Goal: Transaction & Acquisition: Book appointment/travel/reservation

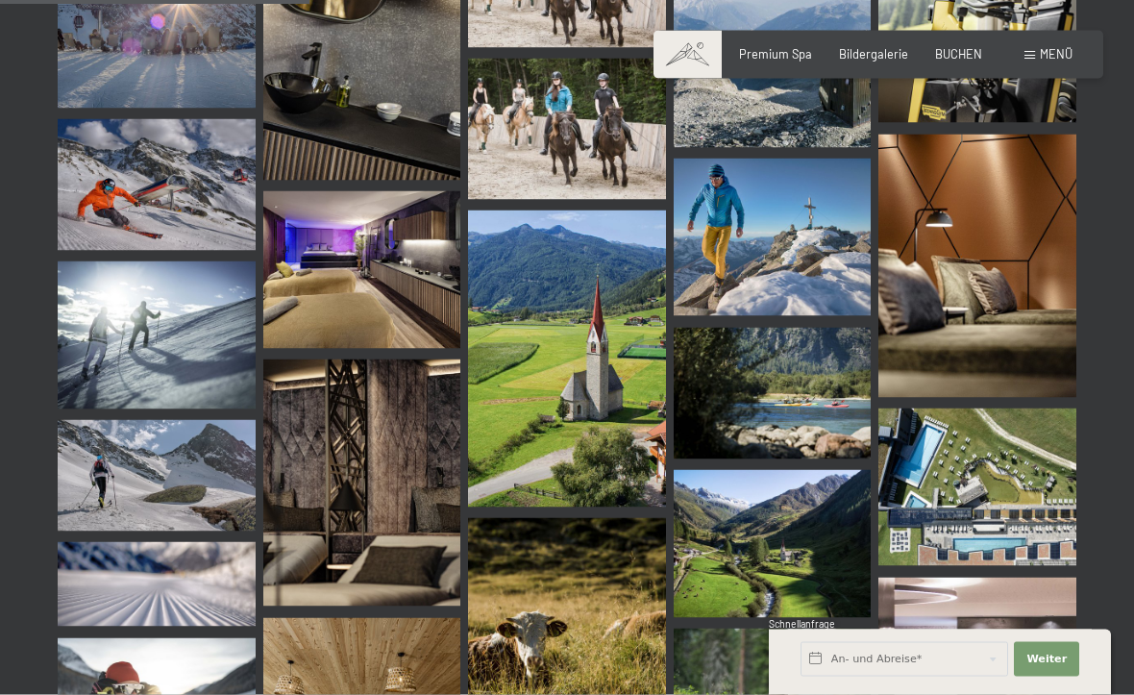
scroll to position [4381, 0]
click at [966, 443] on img at bounding box center [977, 486] width 198 height 158
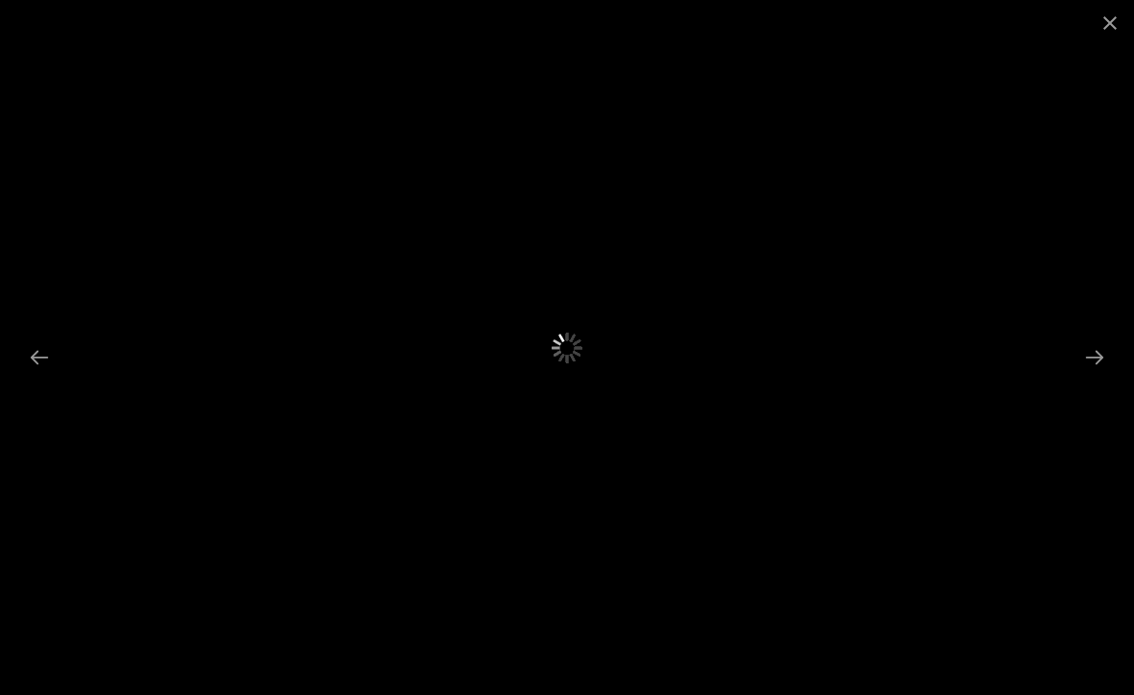
click at [1096, 376] on button "Next slide" at bounding box center [1094, 356] width 40 height 37
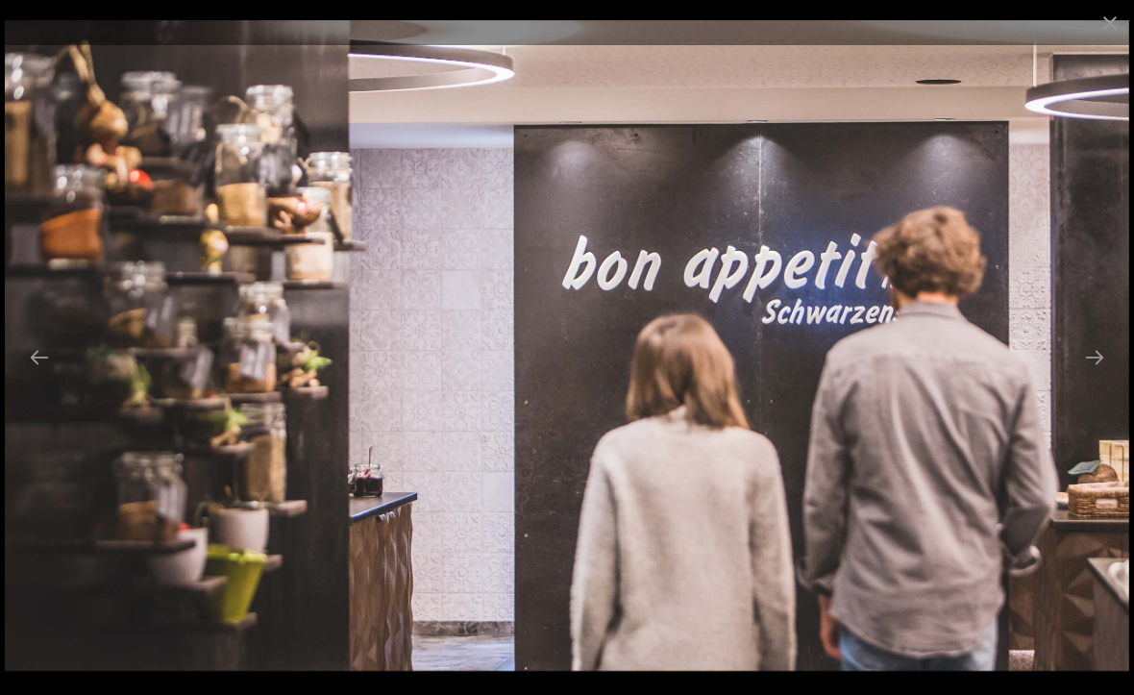
click at [1088, 376] on button "Next slide" at bounding box center [1094, 356] width 40 height 37
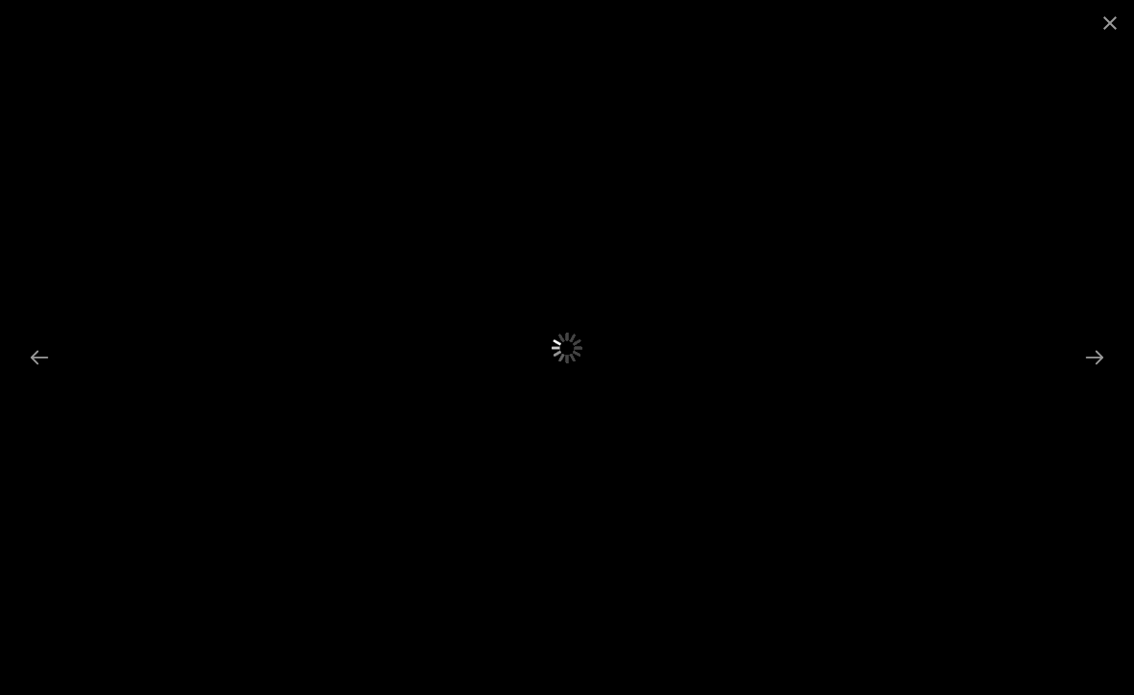
click at [1089, 376] on button "Next slide" at bounding box center [1094, 356] width 40 height 37
click at [1093, 376] on button "Next slide" at bounding box center [1094, 356] width 40 height 37
click at [1087, 376] on button "Next slide" at bounding box center [1094, 356] width 40 height 37
click at [1092, 376] on button "Next slide" at bounding box center [1094, 356] width 40 height 37
click at [1101, 19] on button "Close gallery" at bounding box center [1110, 22] width 48 height 45
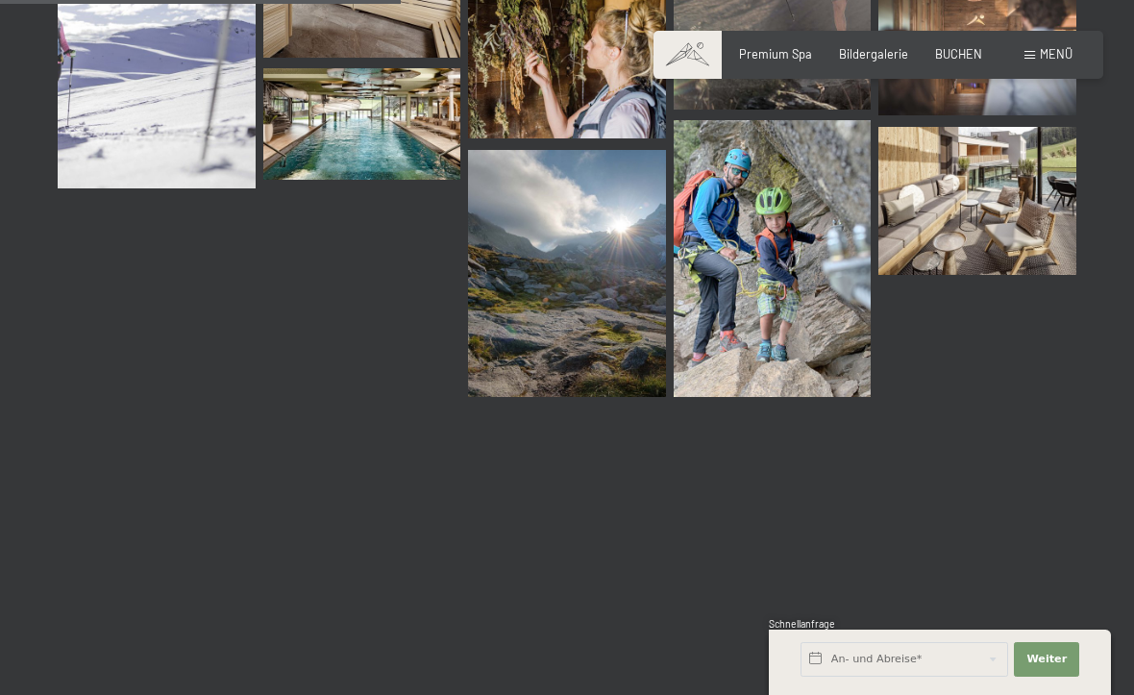
scroll to position [5685, 0]
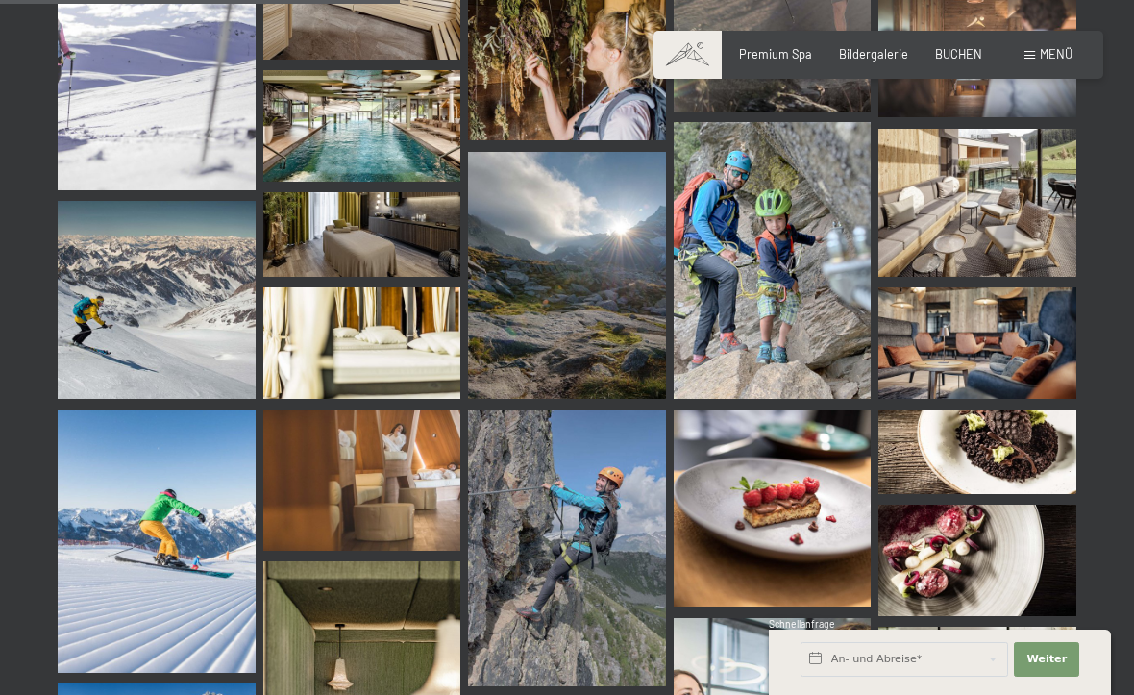
click at [1060, 55] on span "Menü" at bounding box center [1056, 53] width 33 height 15
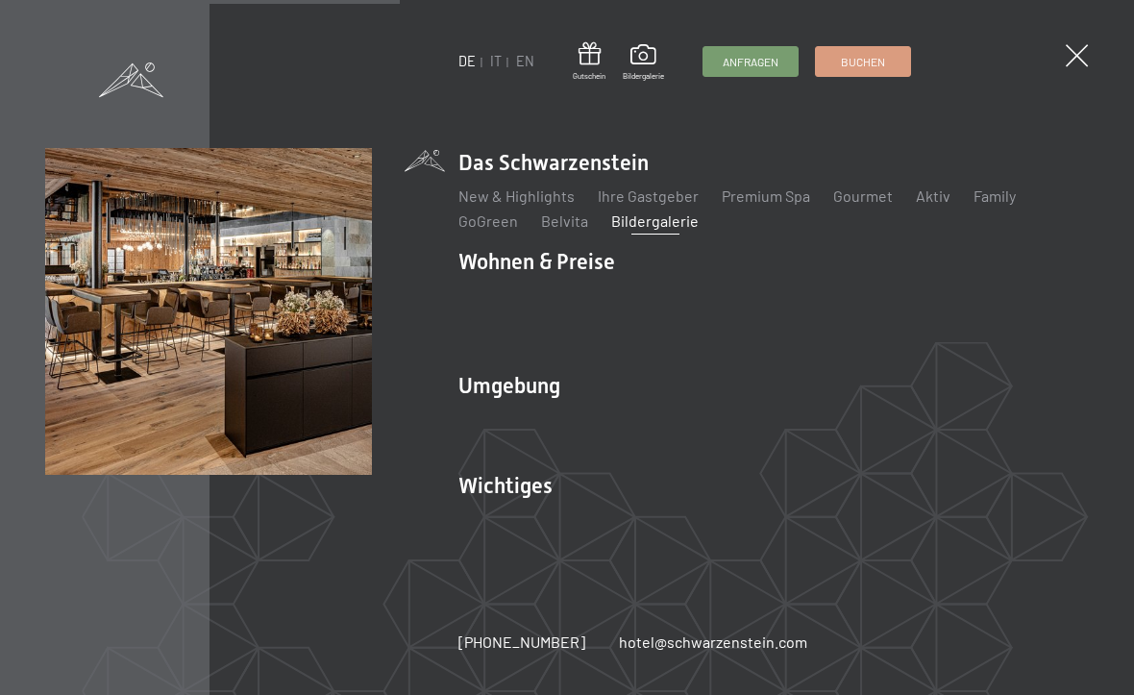
click at [999, 196] on link "Family" at bounding box center [994, 195] width 42 height 18
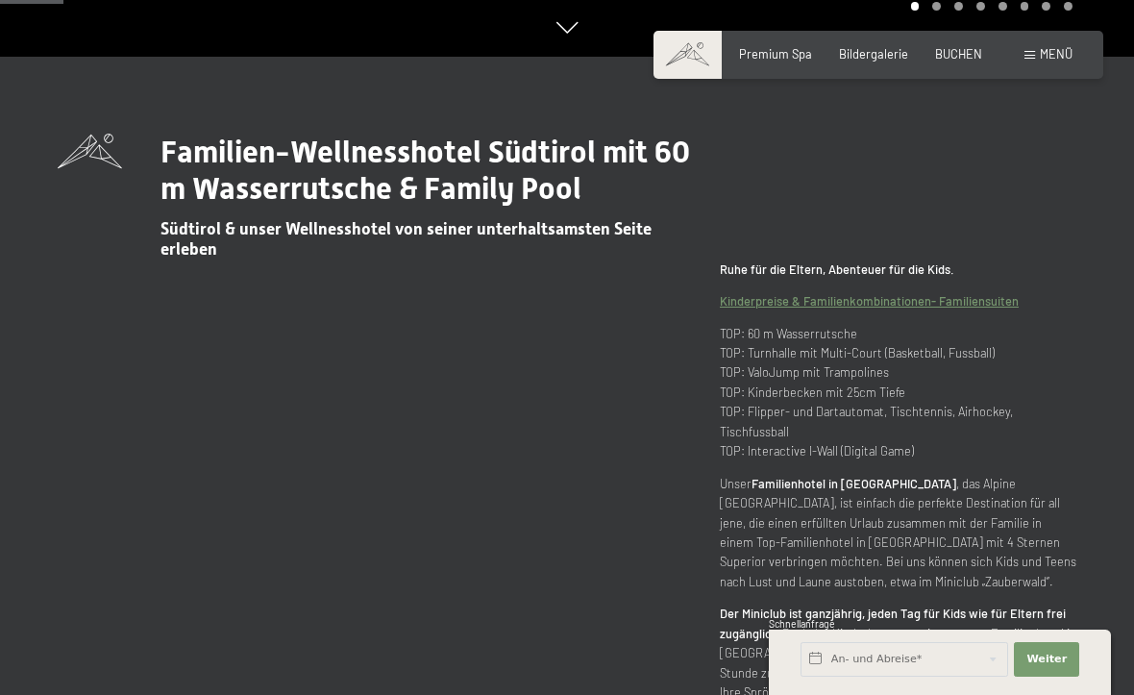
scroll to position [640, 0]
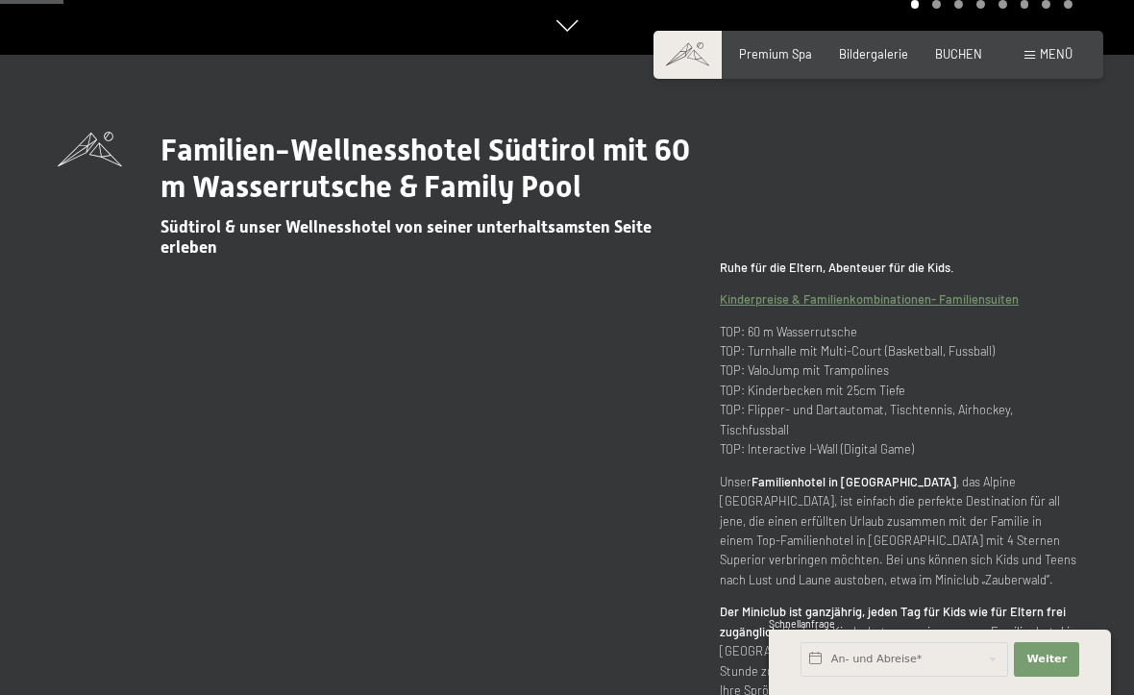
click at [875, 400] on p "TOP: 60 m Wasserrutsche TOP: Turnhalle mit Multi-Court (Basketball, Fussball) T…" at bounding box center [898, 390] width 356 height 137
click at [863, 397] on p "TOP: 60 m Wasserrutsche TOP: Turnhalle mit Multi-Court (Basketball, Fussball) T…" at bounding box center [898, 390] width 356 height 137
click at [923, 307] on link "Kinderpreise & Familienkombinationen- Familiensuiten" at bounding box center [869, 298] width 299 height 15
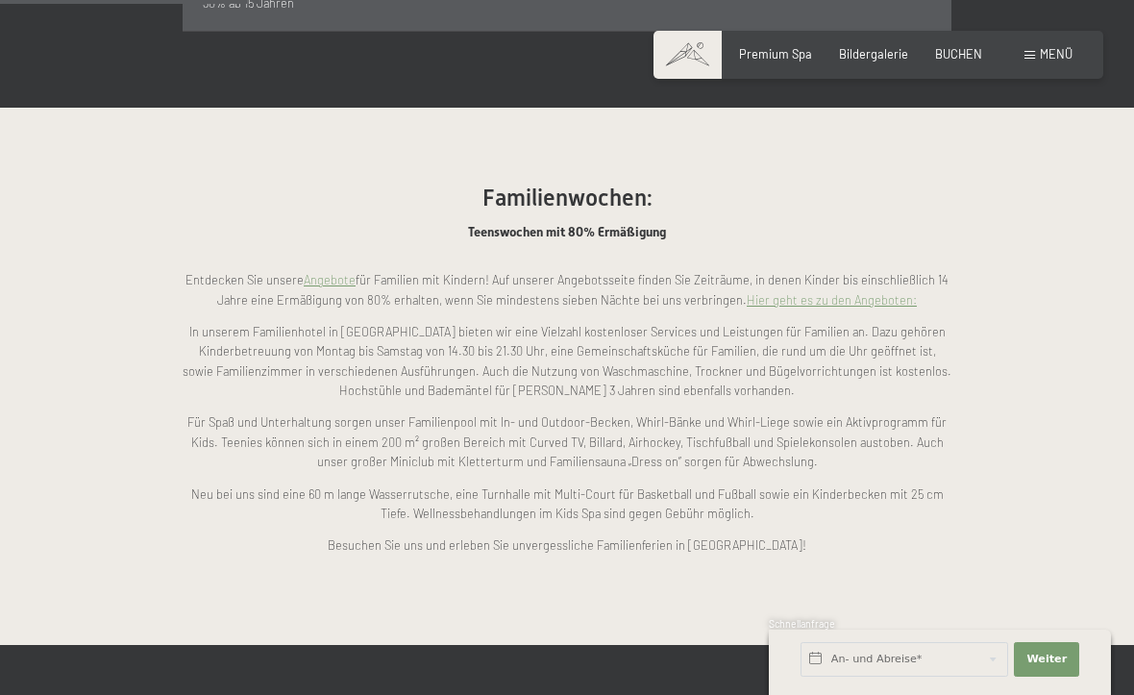
scroll to position [1359, 0]
click at [898, 293] on link "Hier geht es zu den Angeboten:" at bounding box center [832, 300] width 170 height 15
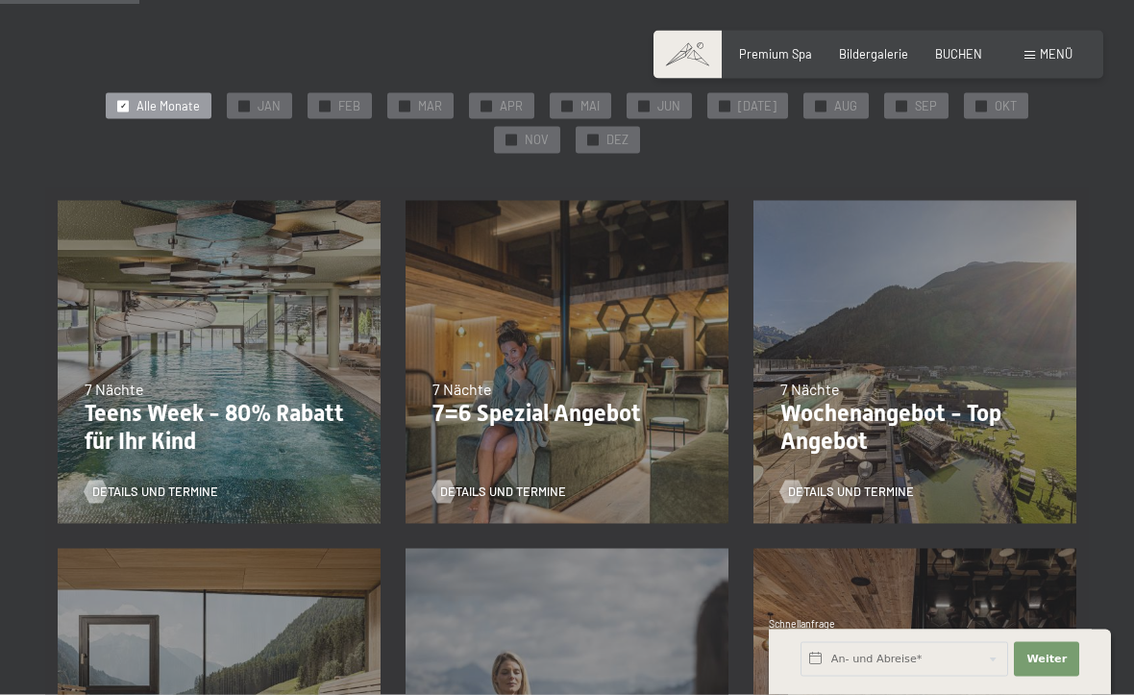
scroll to position [336, 0]
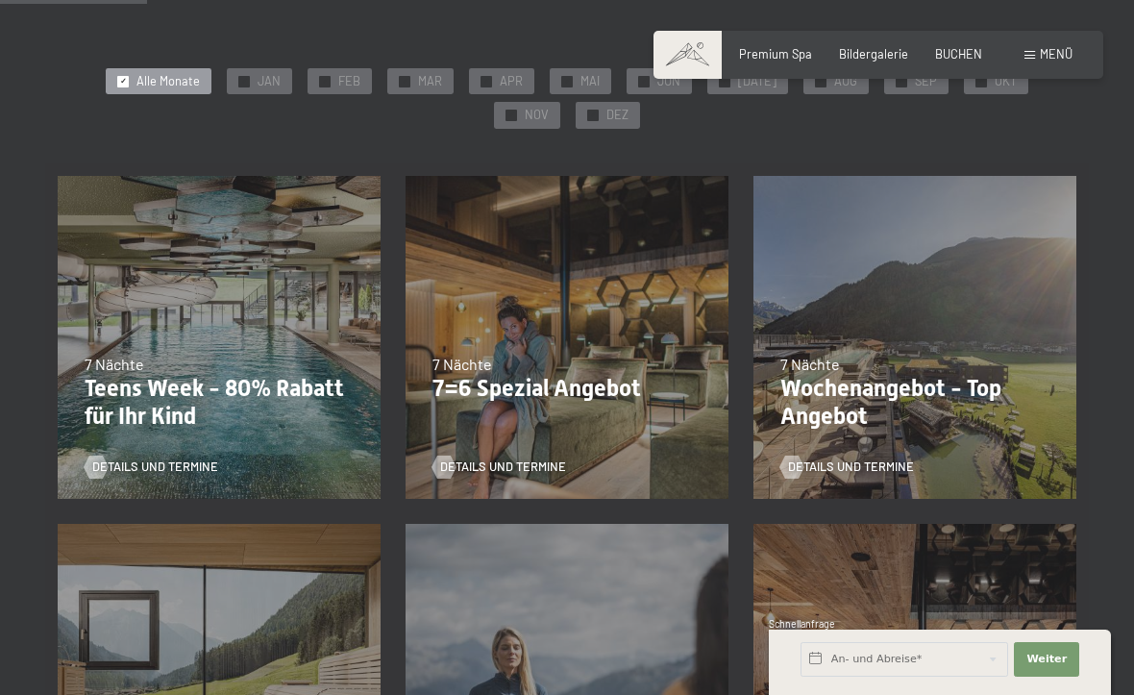
click at [194, 332] on div "27.09.–21.12.2025 10.01.–18.01.2026 31.01.–15.02.2026 07.03.–29.03.2026 23.05.–…" at bounding box center [219, 337] width 348 height 348
click at [205, 391] on p "Teens Week - 80% Rabatt für Ihr Kind" at bounding box center [219, 403] width 269 height 56
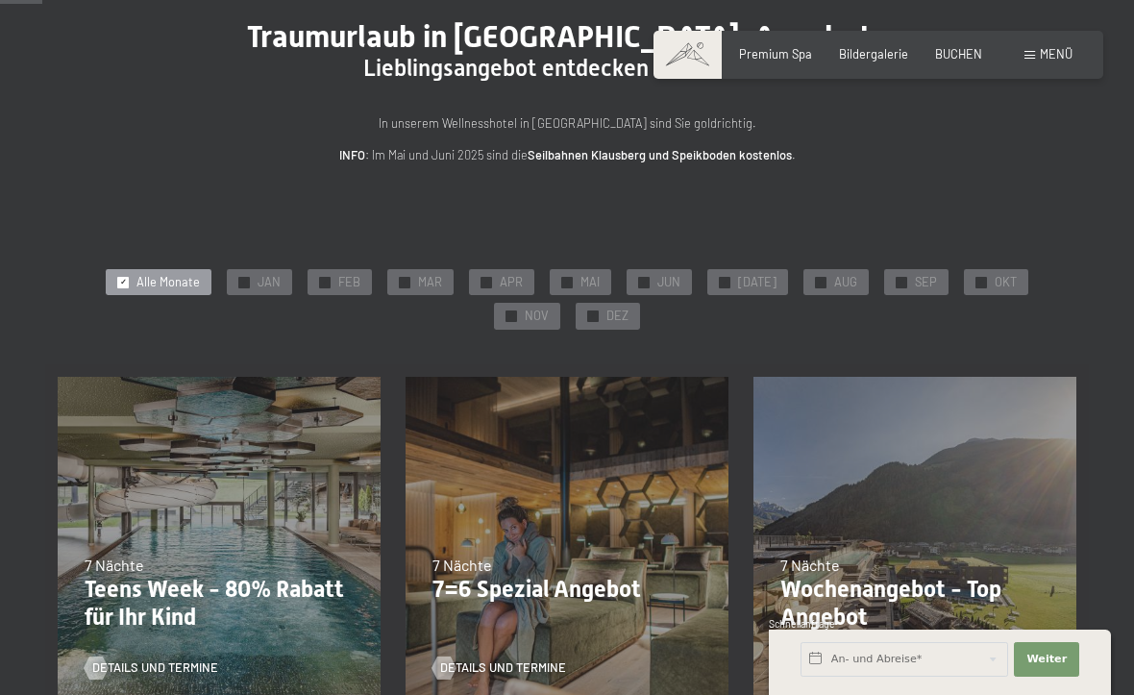
scroll to position [0, 0]
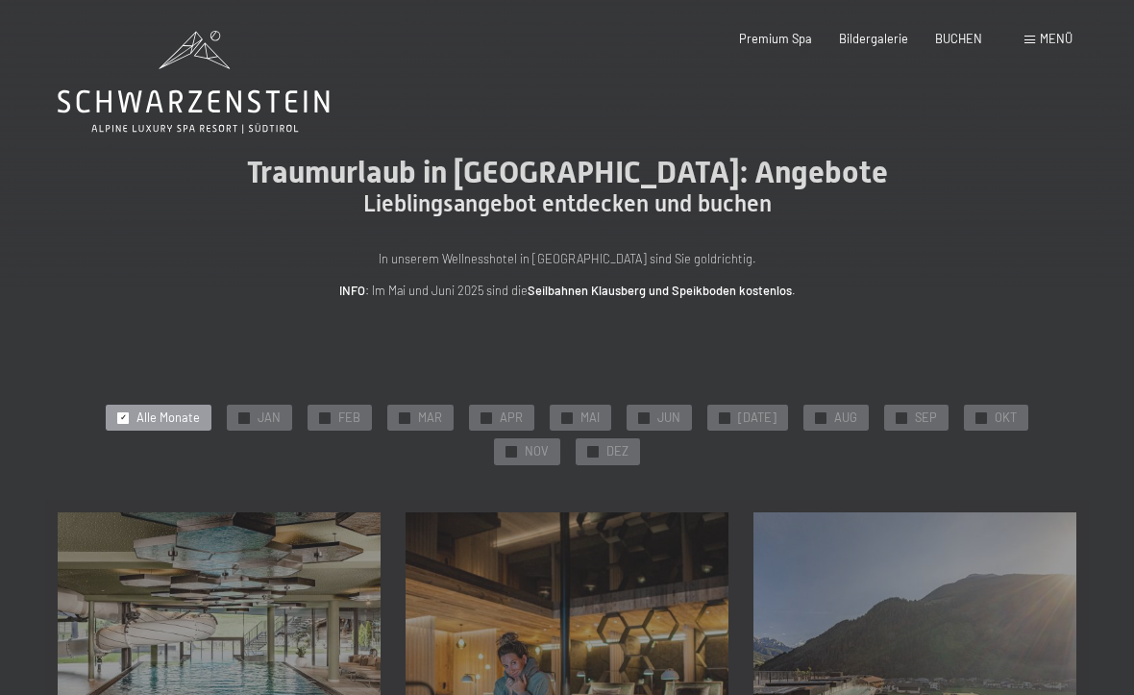
click at [166, 83] on icon at bounding box center [194, 82] width 272 height 103
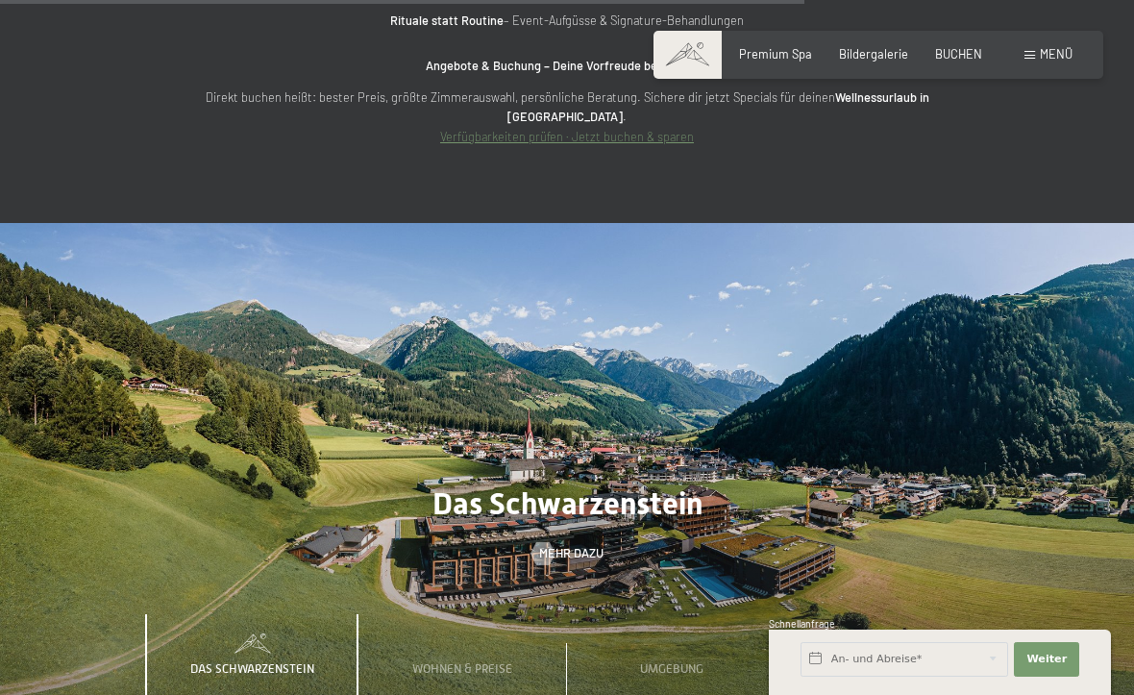
scroll to position [5667, 0]
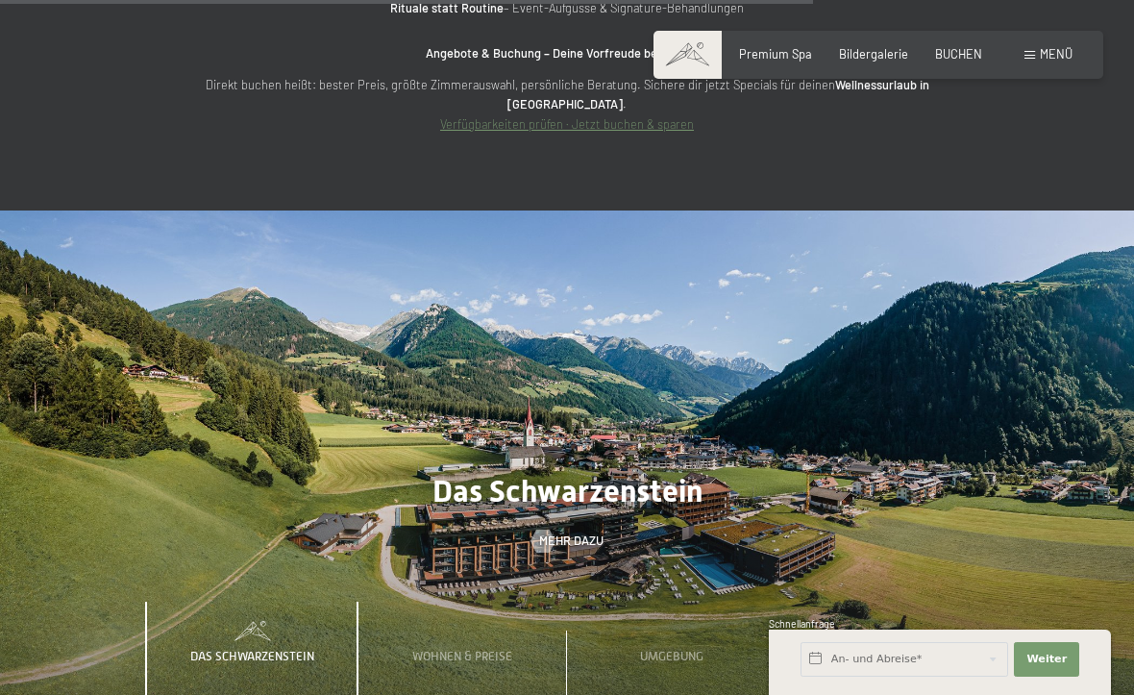
click at [267, 621] on span at bounding box center [251, 630] width 209 height 19
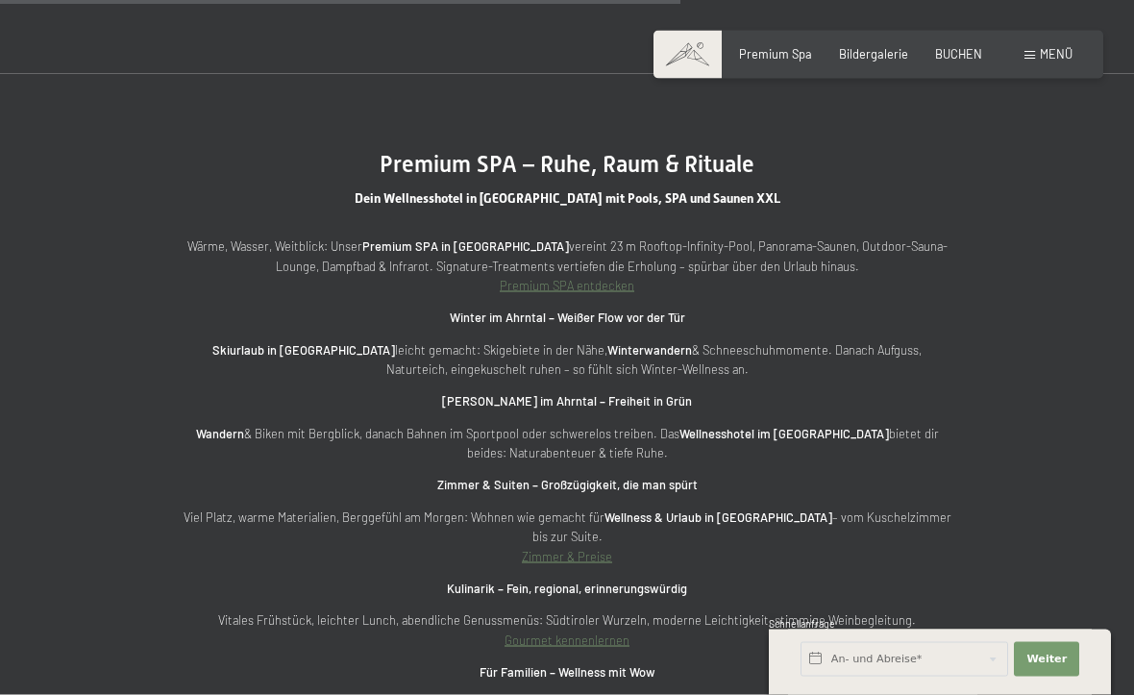
scroll to position [4762, 0]
